Goal: Consume media (video, audio): Consume media (video, audio)

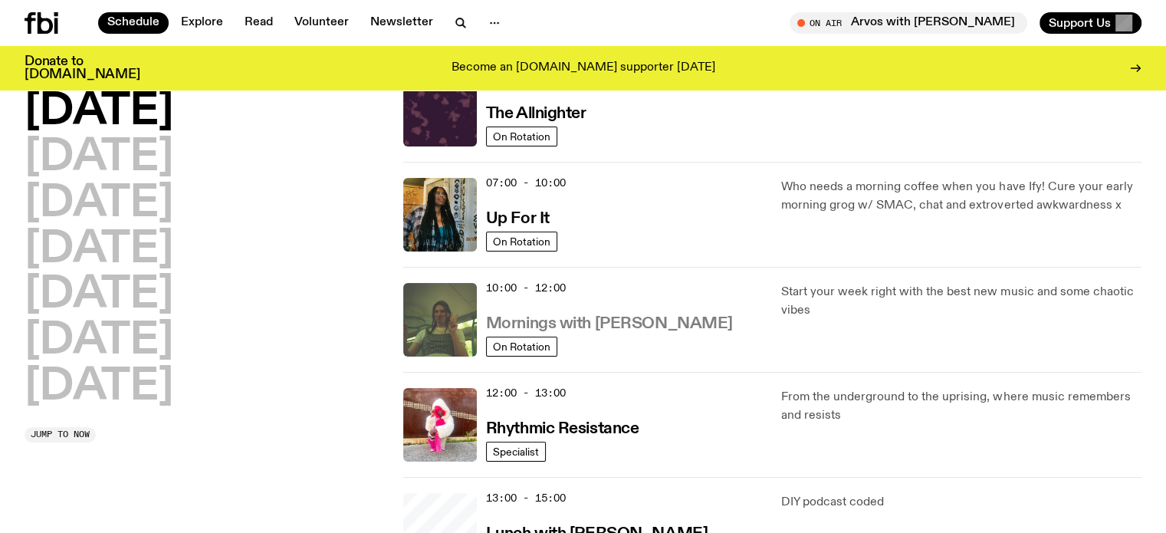
scroll to position [77, 0]
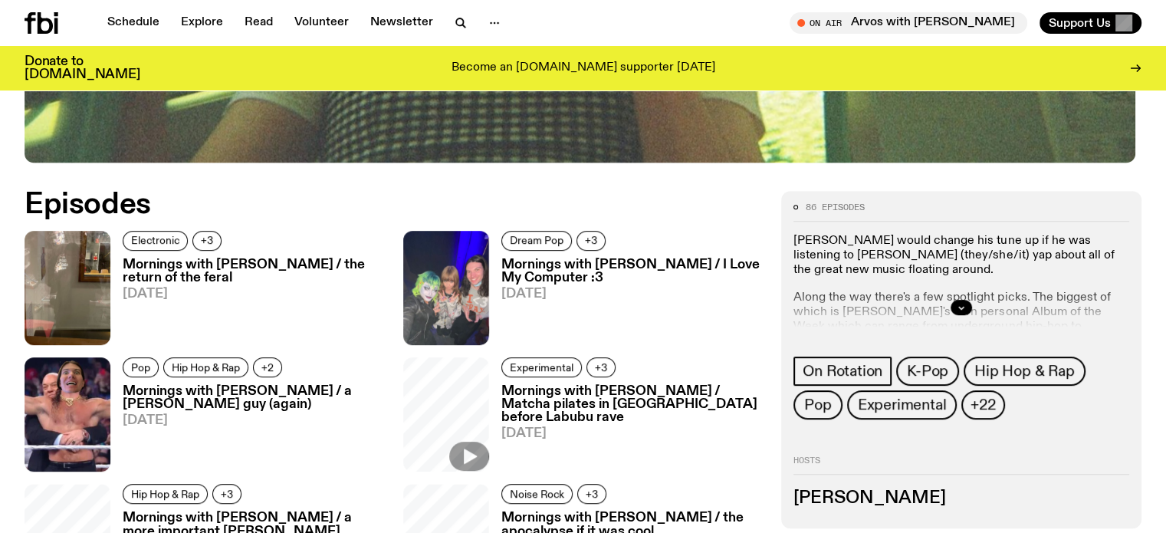
scroll to position [684, 0]
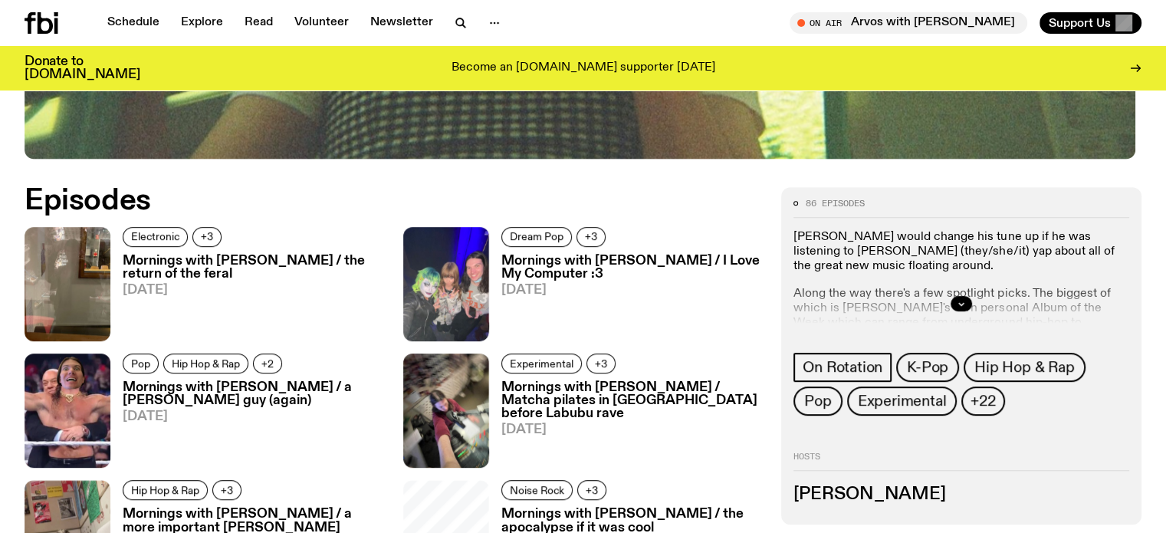
click at [219, 261] on h3 "Mornings with Jim Kretschmer / the return of the feral" at bounding box center [254, 267] width 262 height 26
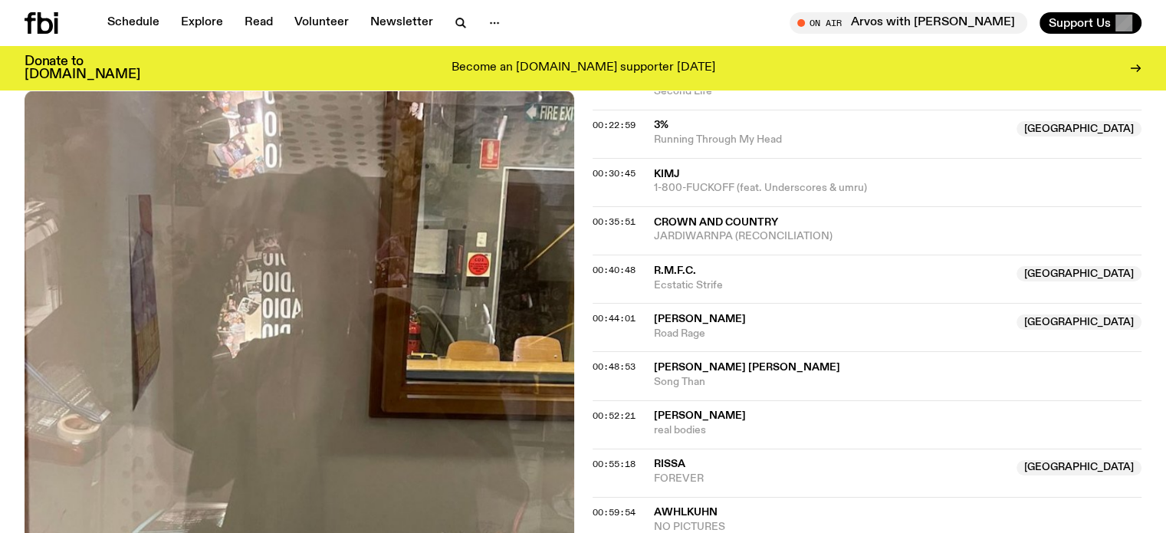
scroll to position [839, 0]
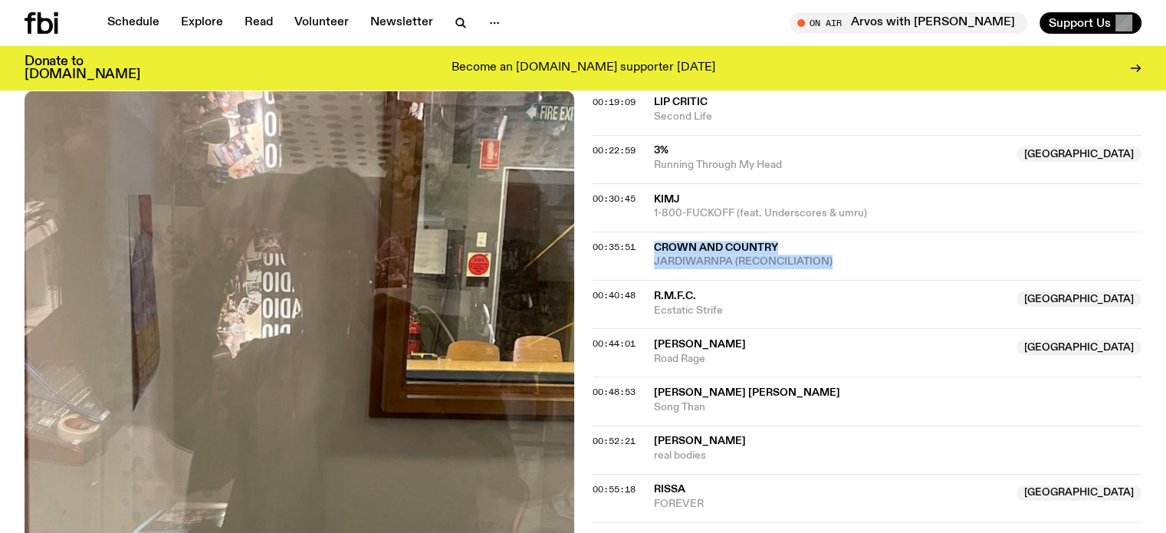
drag, startPoint x: 654, startPoint y: 244, endPoint x: 830, endPoint y: 257, distance: 176.8
click at [830, 257] on div "Crown and Country JARDIWARNPA (RECONCILIATION)" at bounding box center [898, 255] width 488 height 29
